Goal: Task Accomplishment & Management: Manage account settings

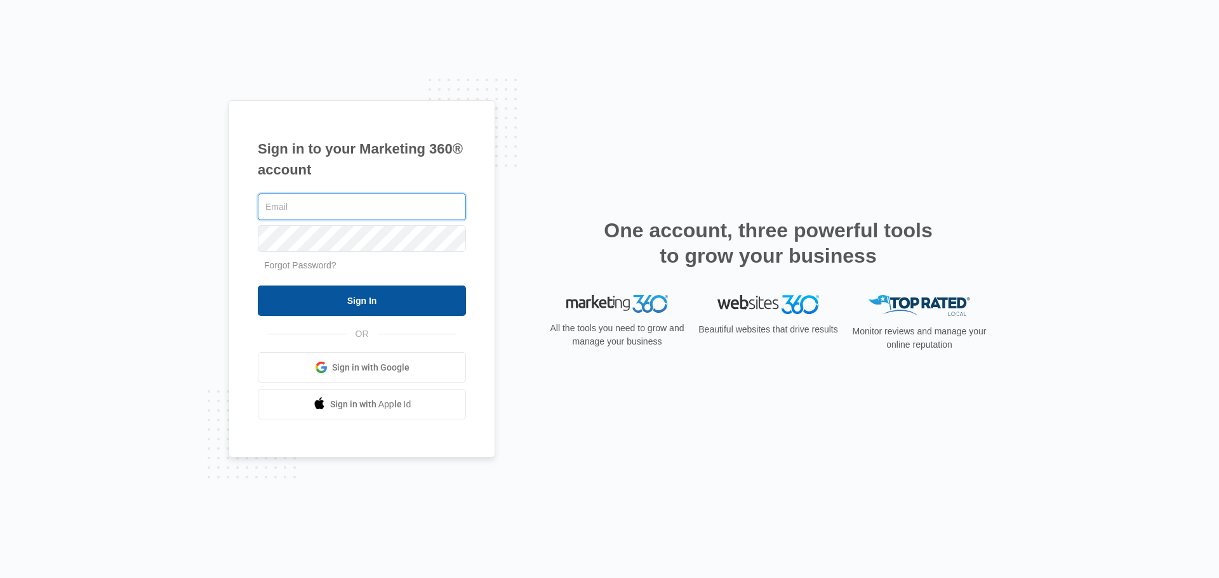
type input "[EMAIL_ADDRESS][DOMAIN_NAME]"
click at [366, 296] on input "Sign In" at bounding box center [362, 301] width 208 height 30
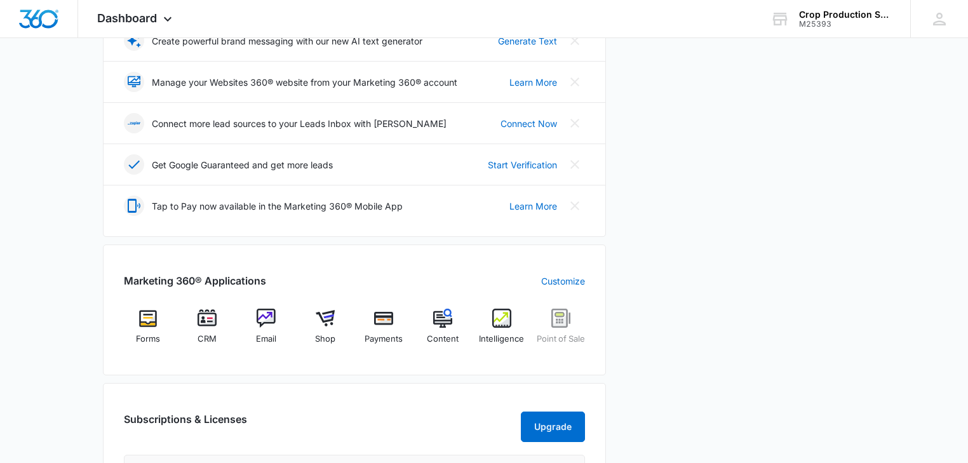
scroll to position [305, 0]
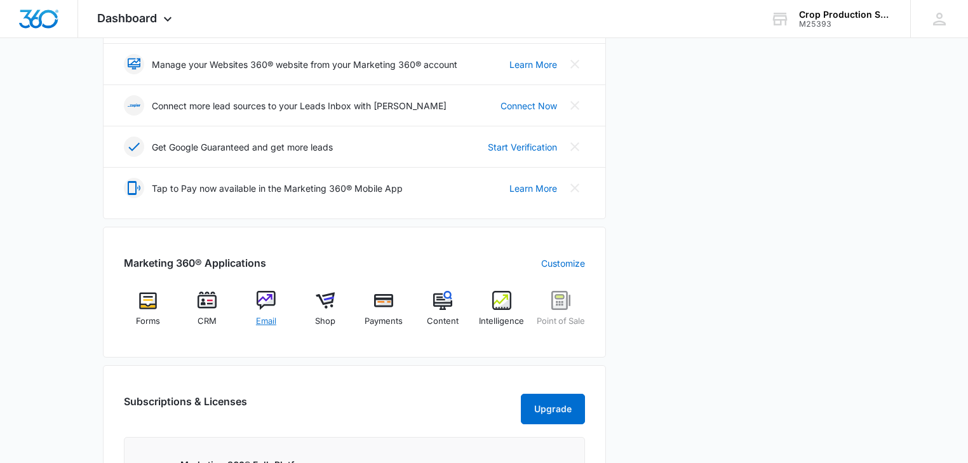
click at [268, 296] on img at bounding box center [266, 300] width 19 height 19
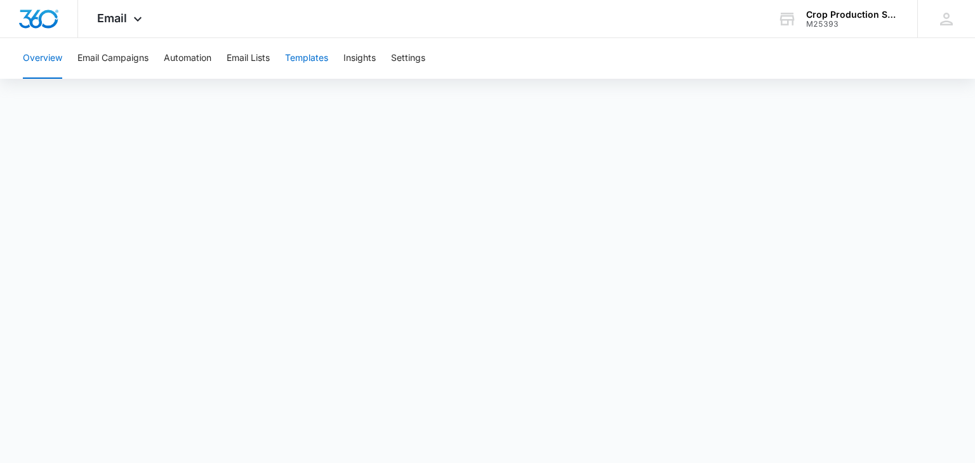
click at [313, 58] on button "Templates" at bounding box center [306, 58] width 43 height 41
click at [100, 58] on button "Email Campaigns" at bounding box center [112, 58] width 71 height 41
click at [312, 58] on button "Templates" at bounding box center [306, 58] width 43 height 41
click at [119, 57] on button "Email Campaigns" at bounding box center [112, 58] width 71 height 41
